Goal: Information Seeking & Learning: Learn about a topic

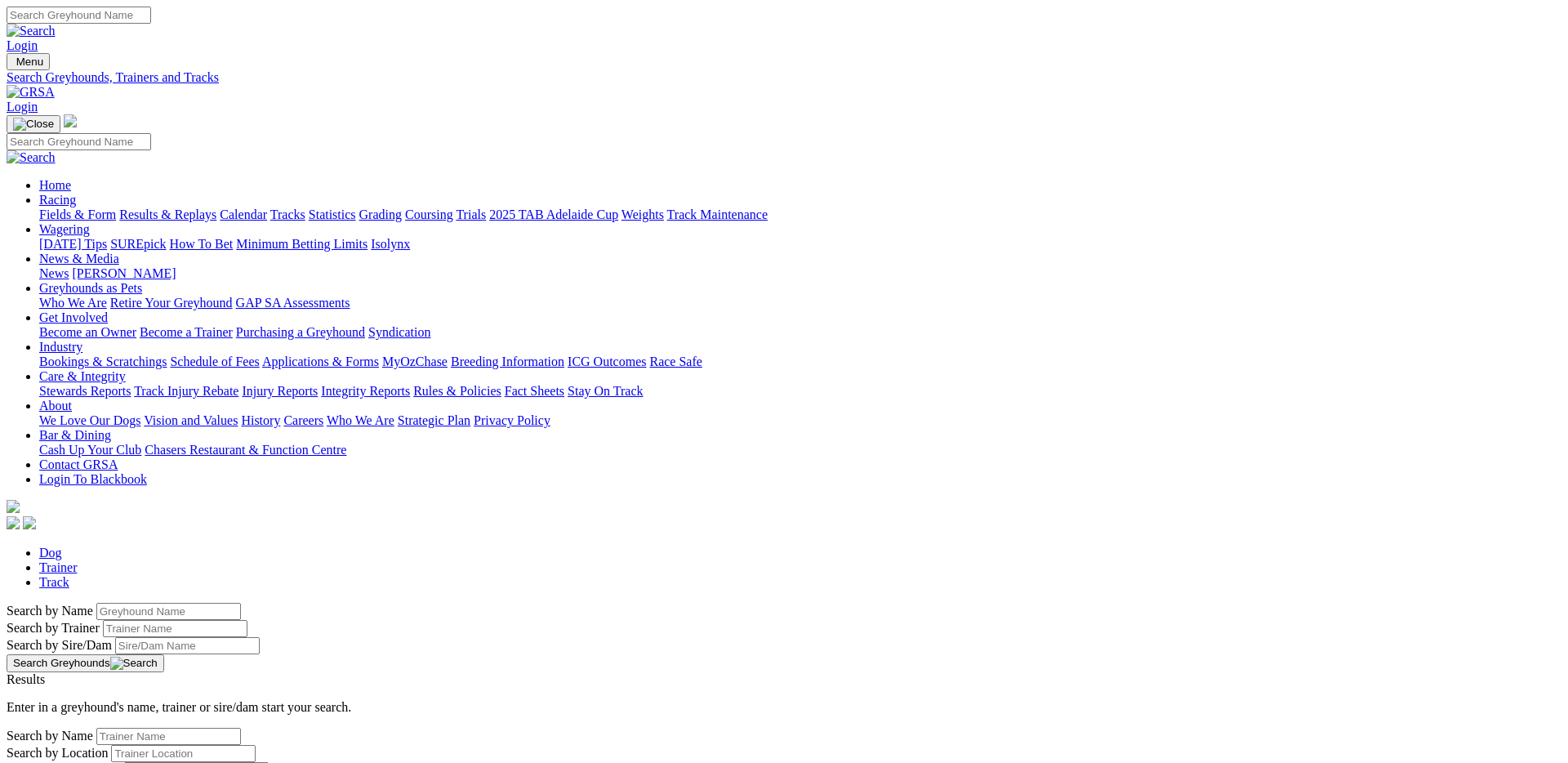
click at [69, 575] on link "Track" at bounding box center [54, 582] width 30 height 14
select select "goulburn"
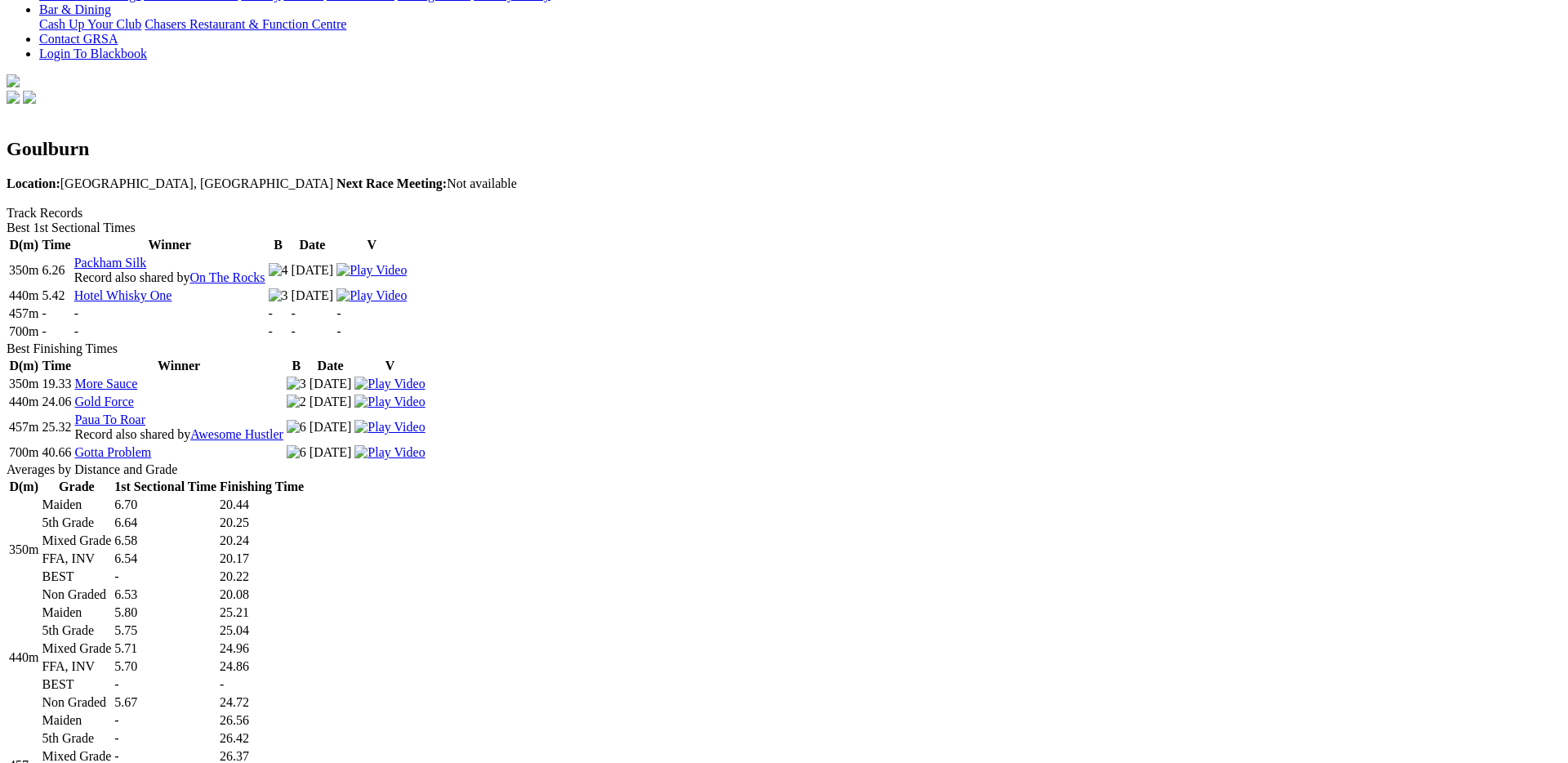
scroll to position [418, 0]
